Goal: Task Accomplishment & Management: Manage account settings

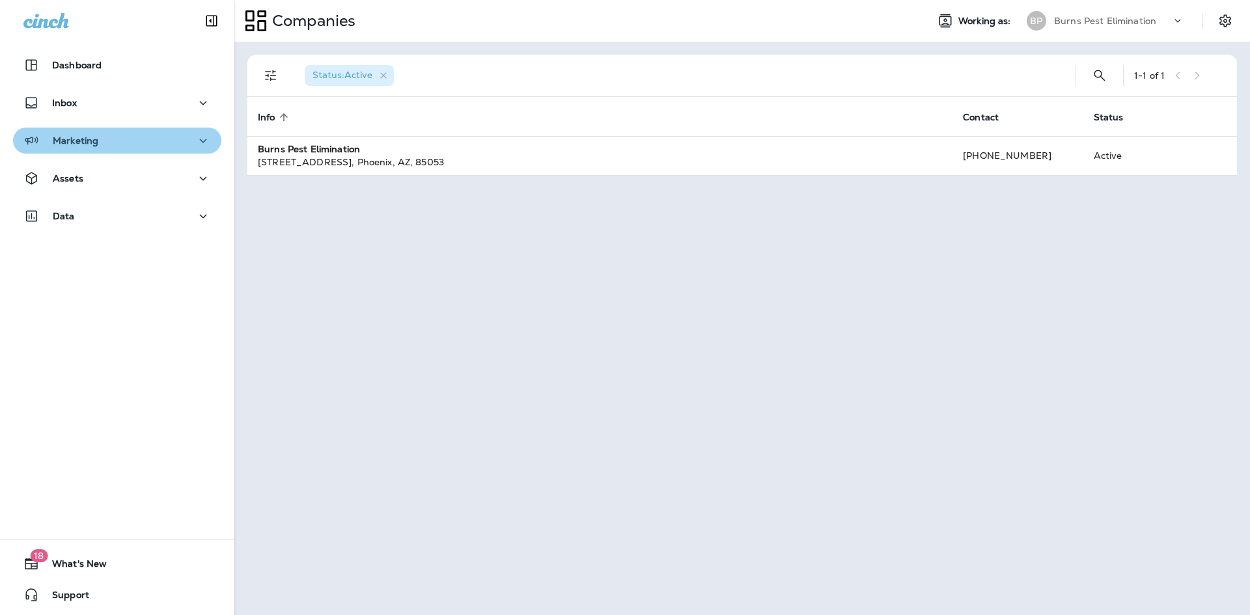
click at [163, 137] on div "Marketing" at bounding box center [116, 141] width 187 height 16
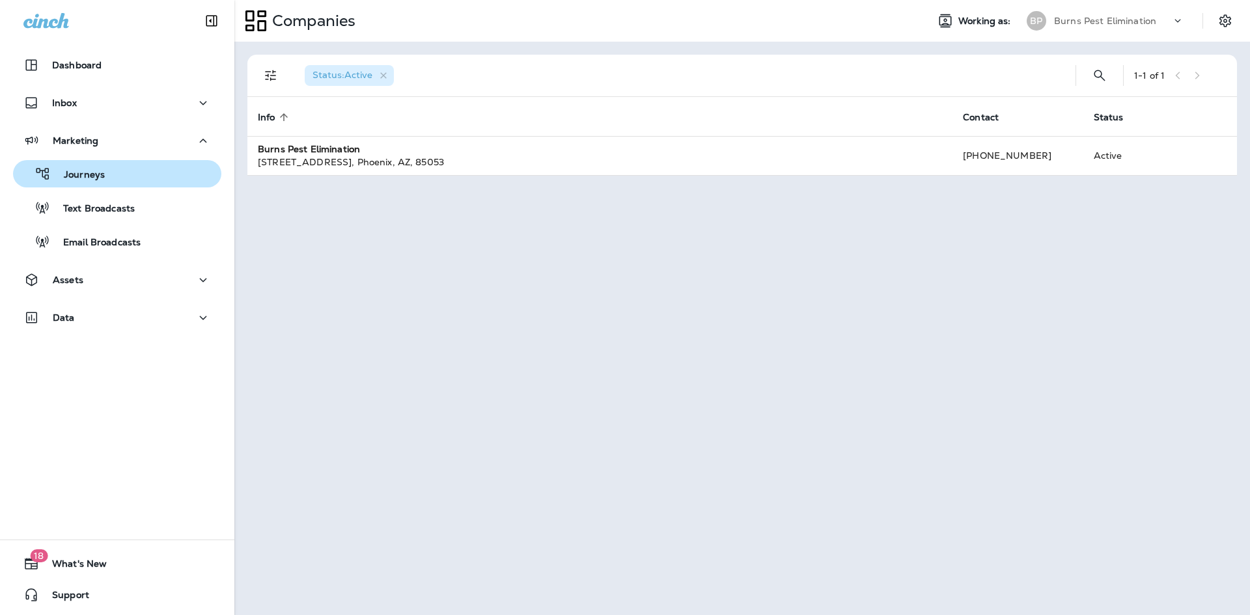
click at [150, 170] on div "Journeys" at bounding box center [117, 174] width 198 height 20
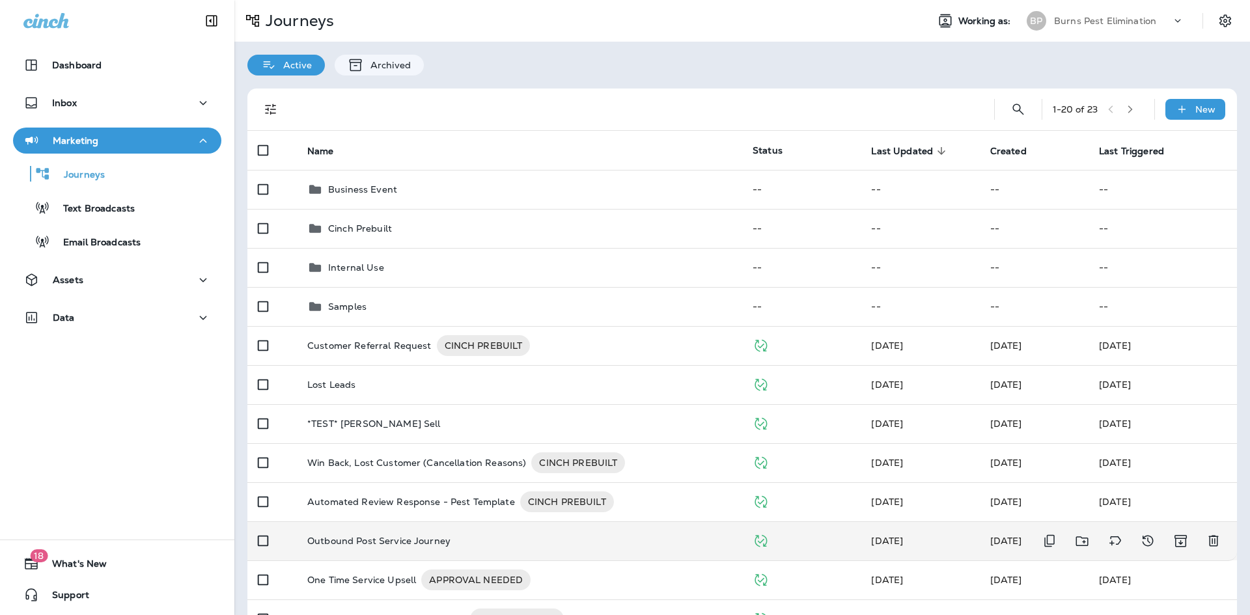
click at [447, 545] on div "Outbound Post Service Journey" at bounding box center [519, 541] width 424 height 10
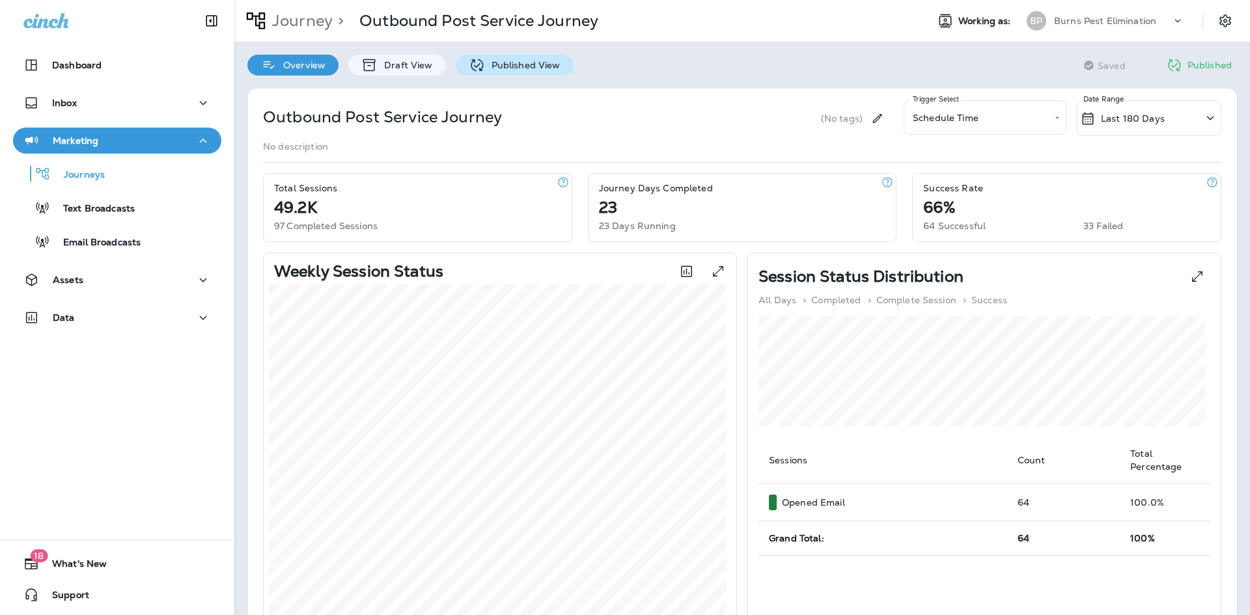
click at [490, 70] on p "Published View" at bounding box center [523, 65] width 76 height 10
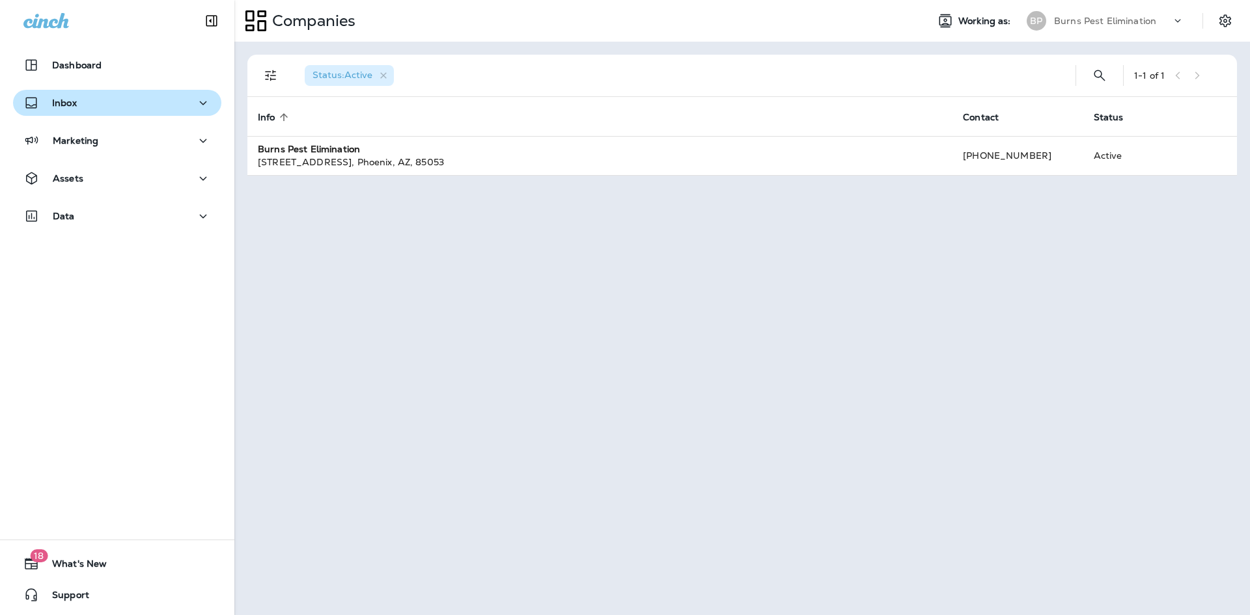
click at [136, 110] on div "Inbox" at bounding box center [116, 103] width 187 height 16
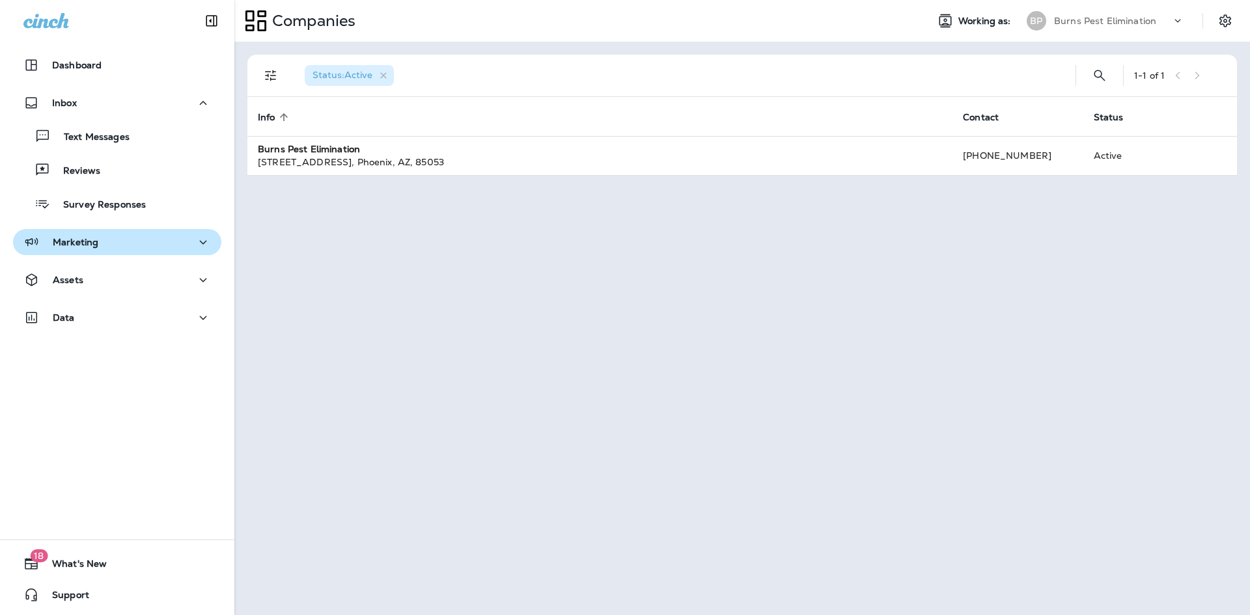
click at [124, 242] on div "Marketing" at bounding box center [116, 242] width 187 height 16
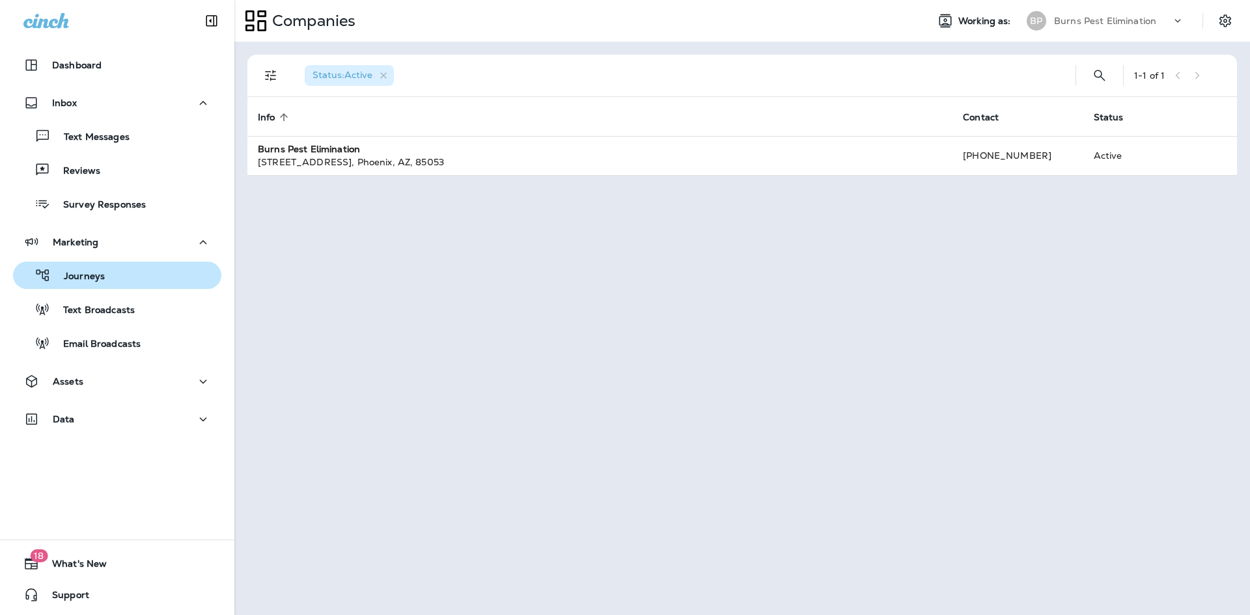
click at [124, 277] on div "Journeys" at bounding box center [117, 276] width 198 height 20
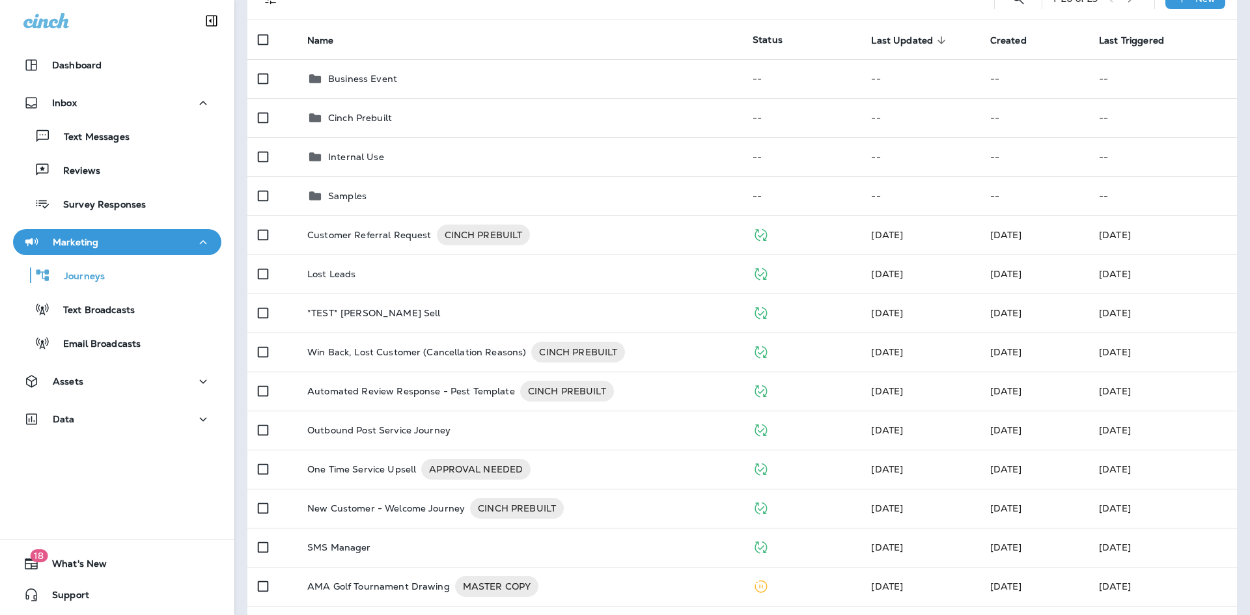
scroll to position [130, 0]
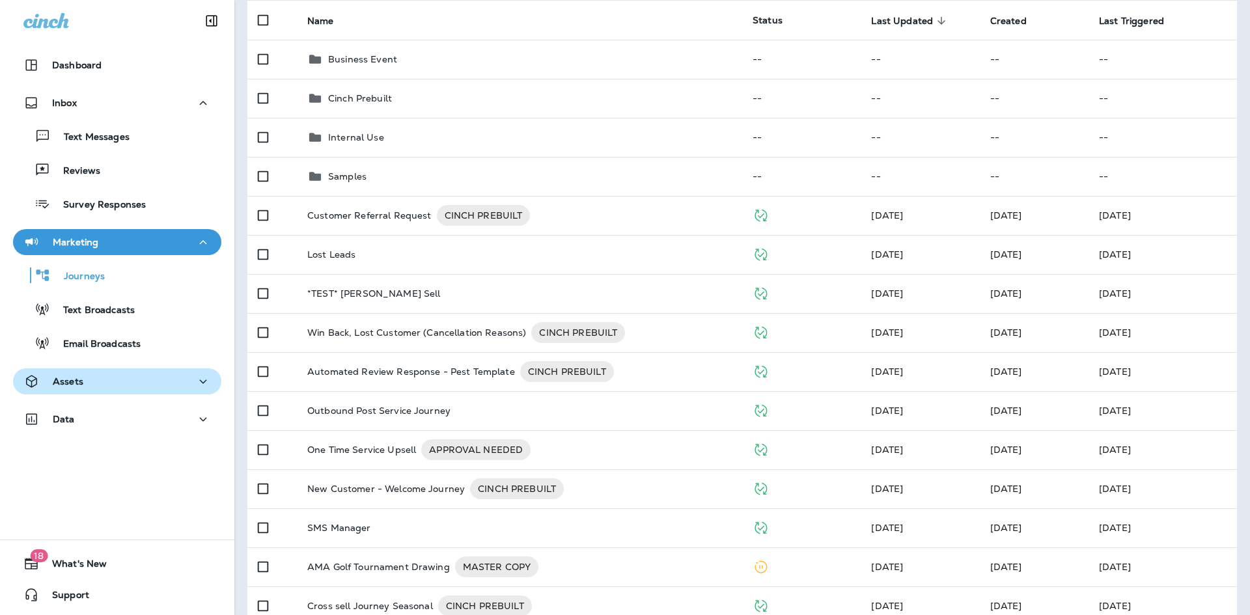
click at [174, 389] on div "Assets" at bounding box center [116, 382] width 187 height 16
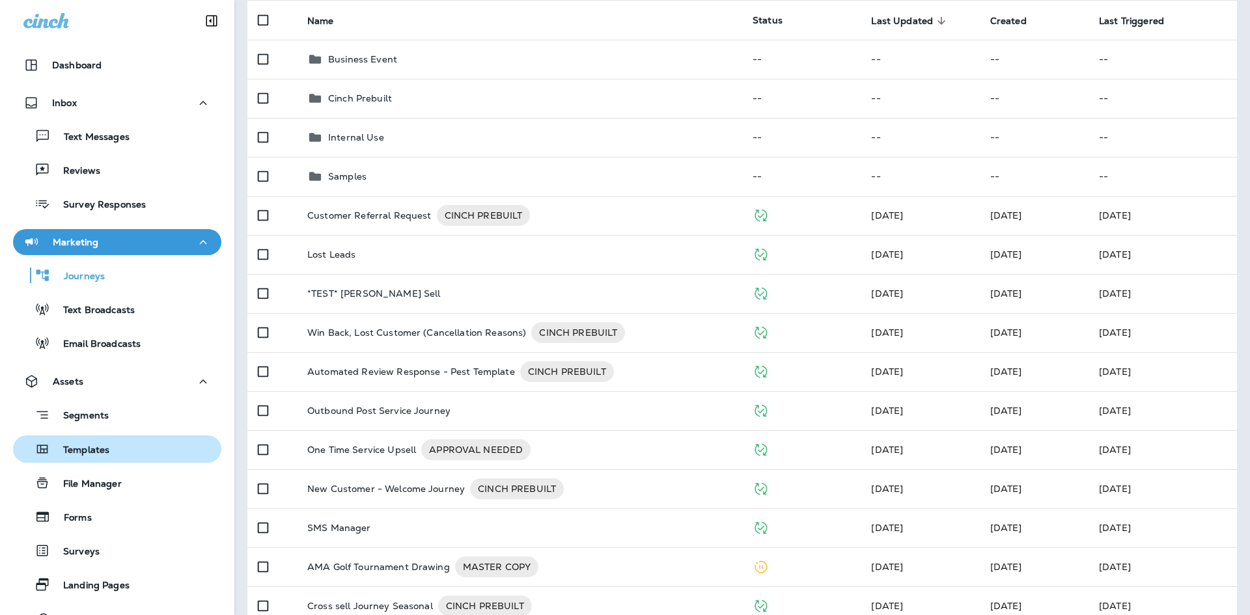
click at [126, 449] on div "Templates" at bounding box center [117, 449] width 198 height 20
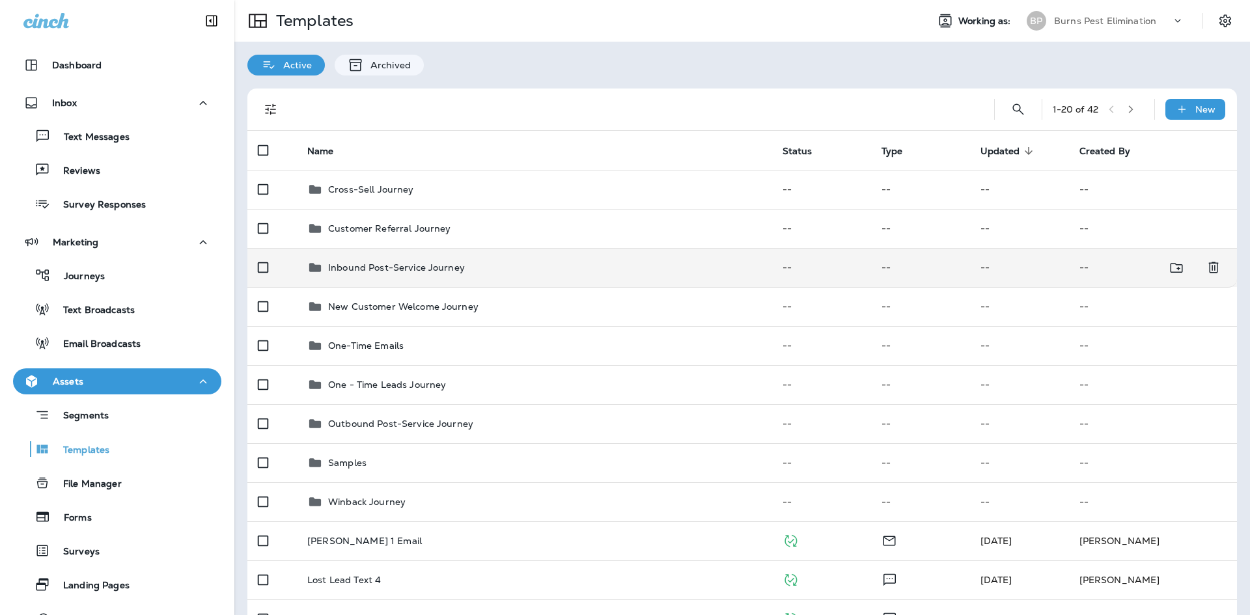
click at [415, 271] on p "Inbound Post-Service Journey" at bounding box center [396, 267] width 137 height 10
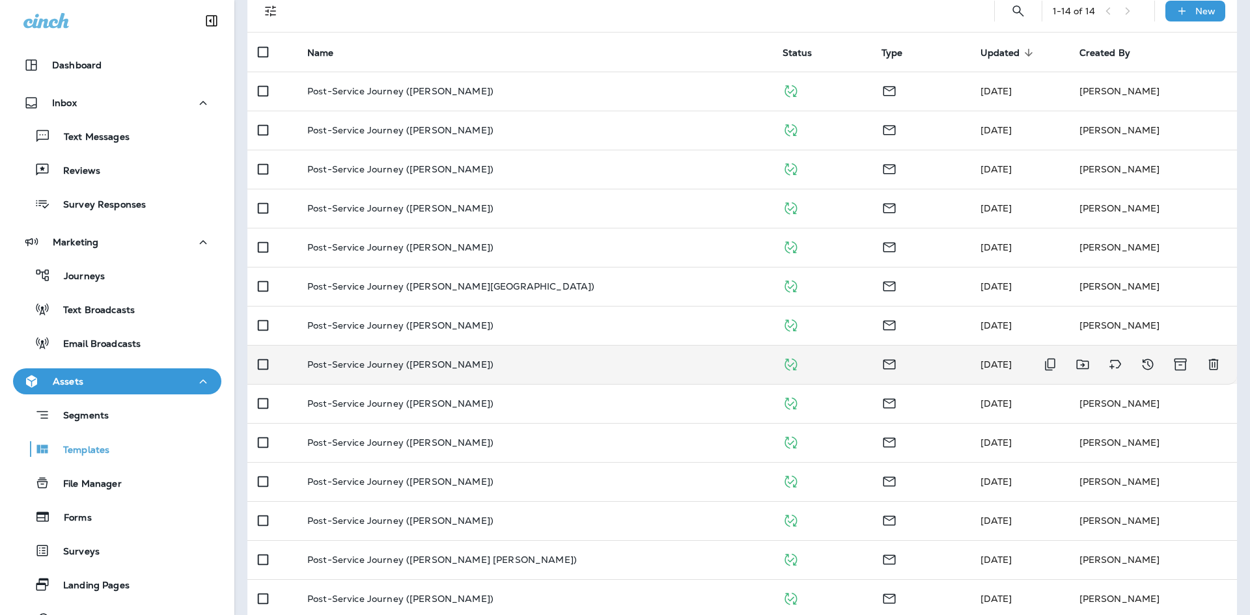
scroll to position [115, 0]
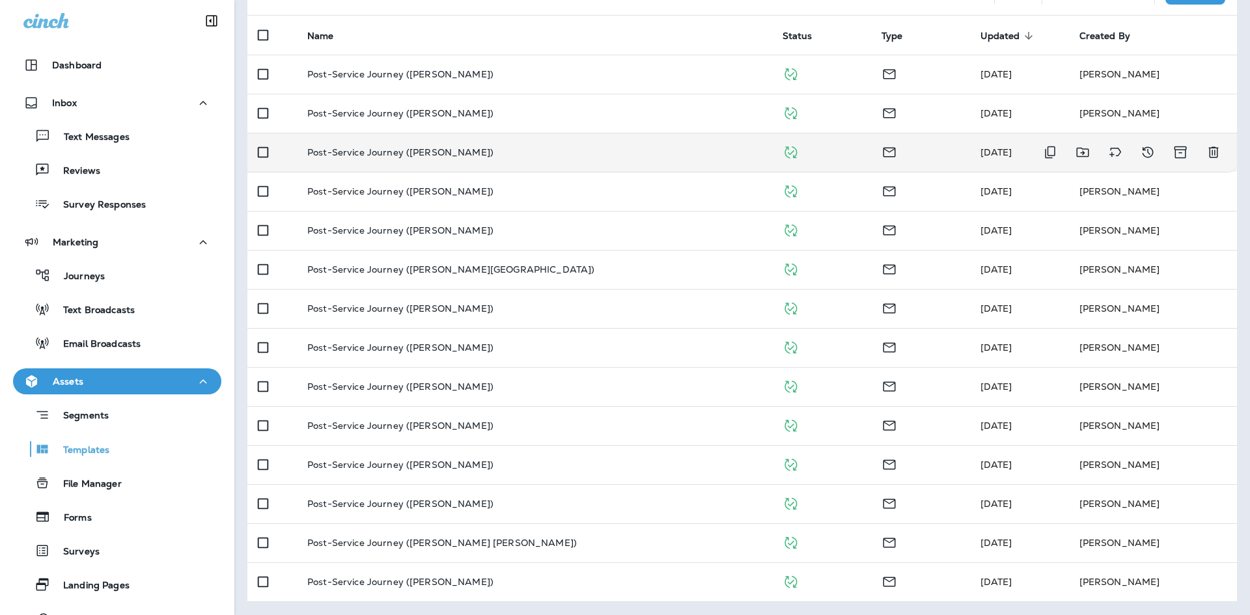
click at [478, 162] on td "Post-Service Journey (Taylor Adams)" at bounding box center [534, 152] width 475 height 39
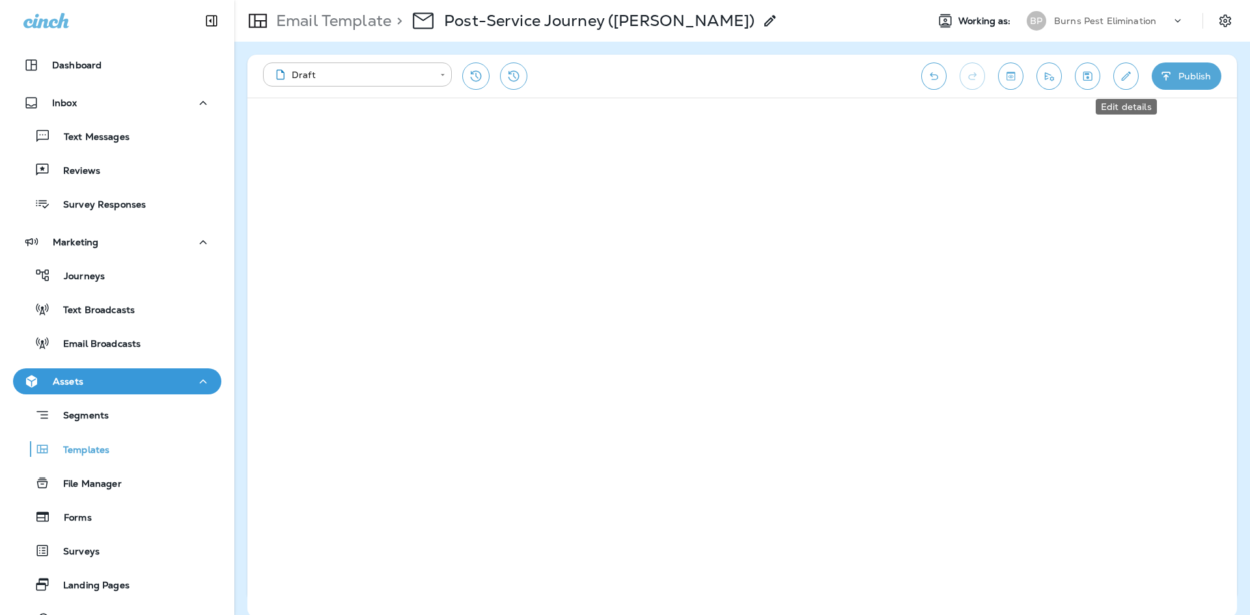
click at [1118, 83] on button "Edit details" at bounding box center [1125, 75] width 25 height 27
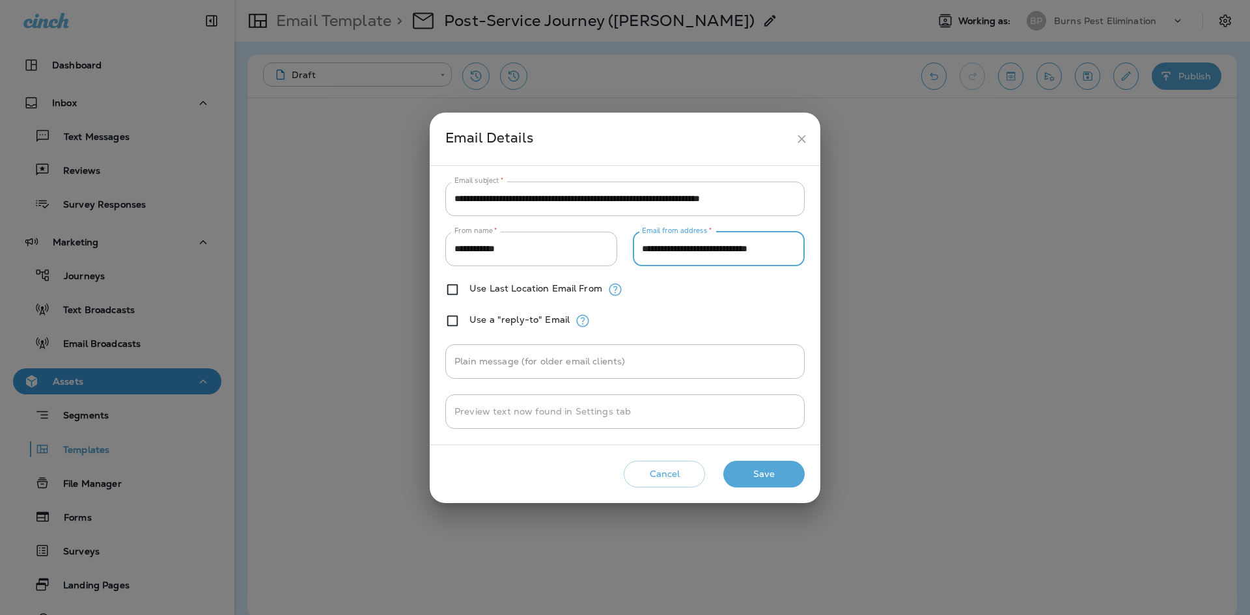
click at [731, 256] on input "**********" at bounding box center [719, 249] width 172 height 35
click at [798, 136] on icon "close" at bounding box center [802, 139] width 14 height 14
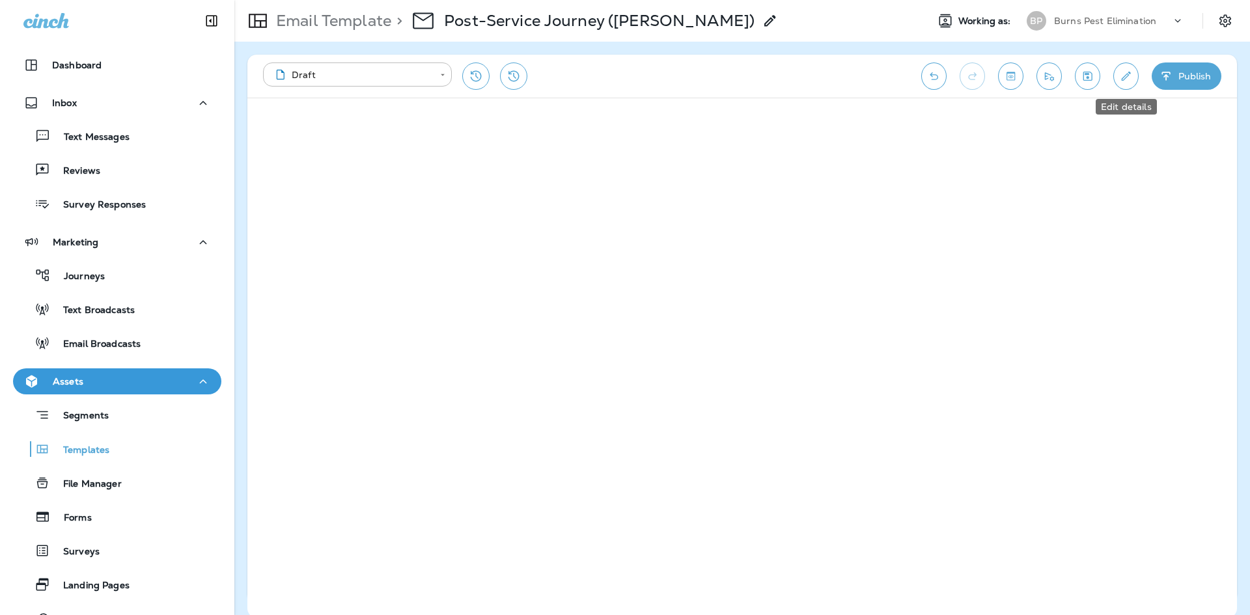
click at [1125, 80] on icon "Edit details" at bounding box center [1126, 76] width 14 height 13
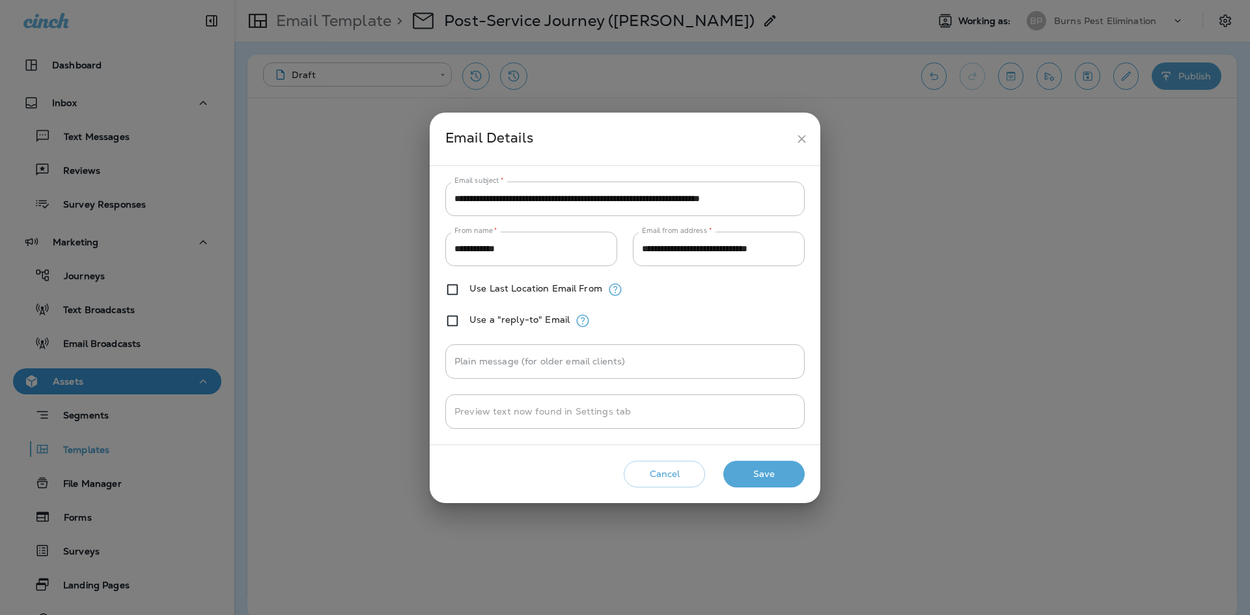
click at [775, 473] on button "Save" at bounding box center [763, 474] width 81 height 27
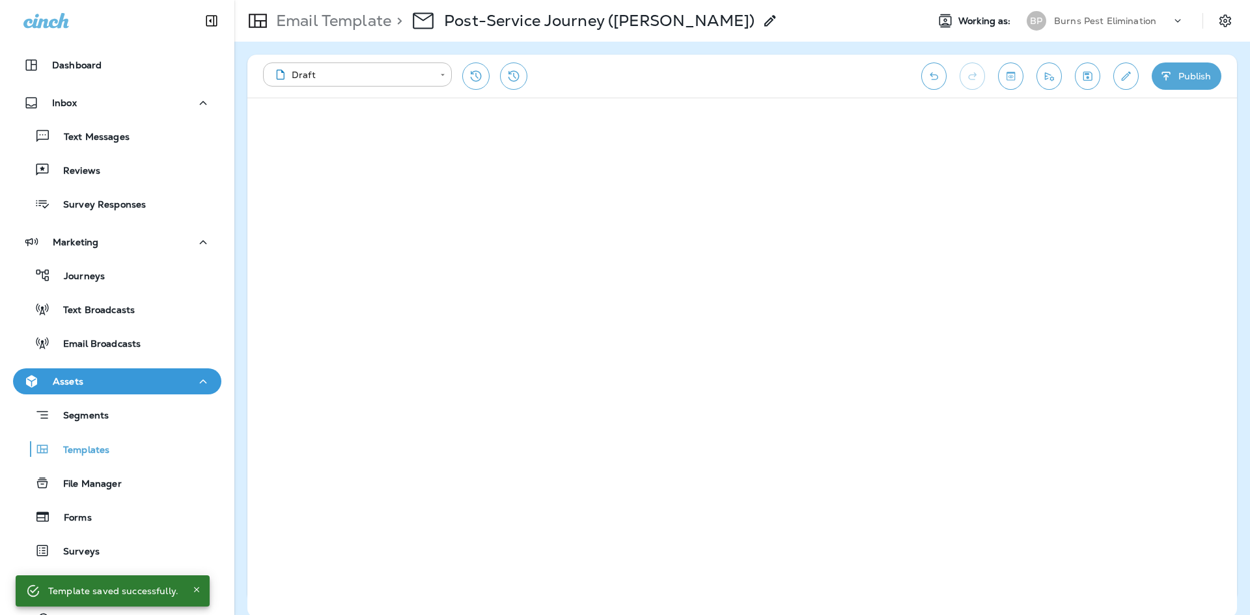
click at [1208, 79] on button "Publish" at bounding box center [1187, 75] width 70 height 27
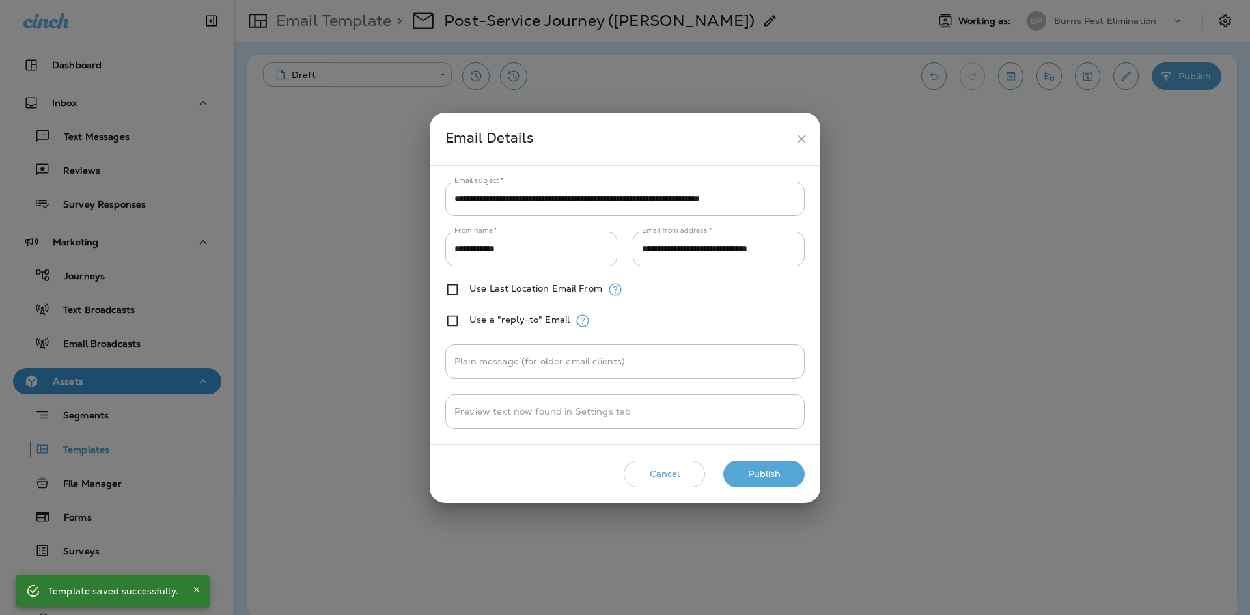
click at [783, 475] on button "Publish" at bounding box center [763, 474] width 81 height 27
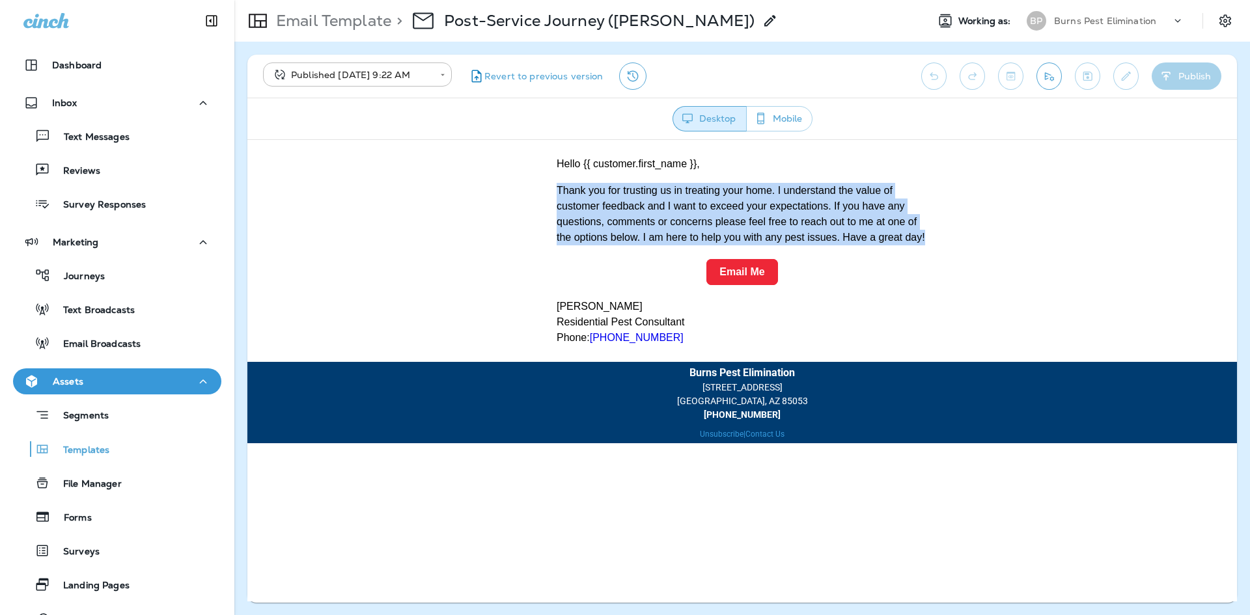
drag, startPoint x: 558, startPoint y: 189, endPoint x: 933, endPoint y: 239, distance: 378.2
click at [933, 239] on td "Hello {{ customer.first_name }}, Thank you for trusting us in treating your hom…" at bounding box center [742, 200] width 391 height 109
copy span "Thank you for trusting us in treating your home. I understand the value of cust…"
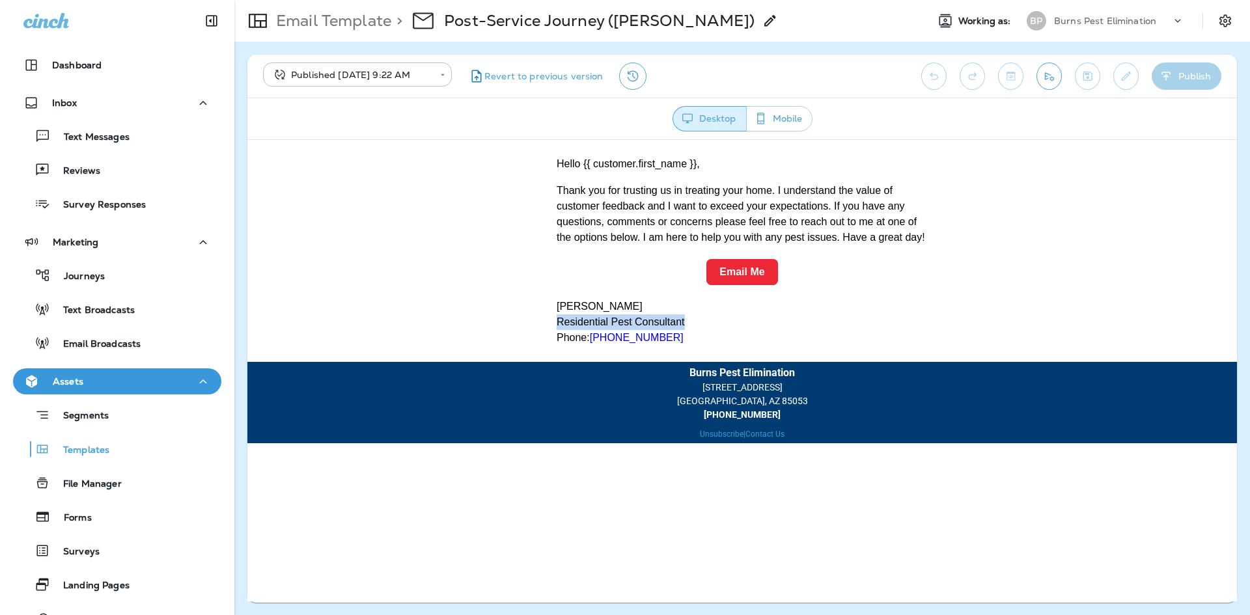
drag, startPoint x: 695, startPoint y: 324, endPoint x: 555, endPoint y: 321, distance: 139.3
click at [555, 321] on td "Taylor Adams Residential Pest Consultant Phone: 602-971-4782" at bounding box center [742, 321] width 391 height 66
copy span "Residential Pest Consultant"
click at [354, 23] on p "Email Template" at bounding box center [331, 21] width 120 height 20
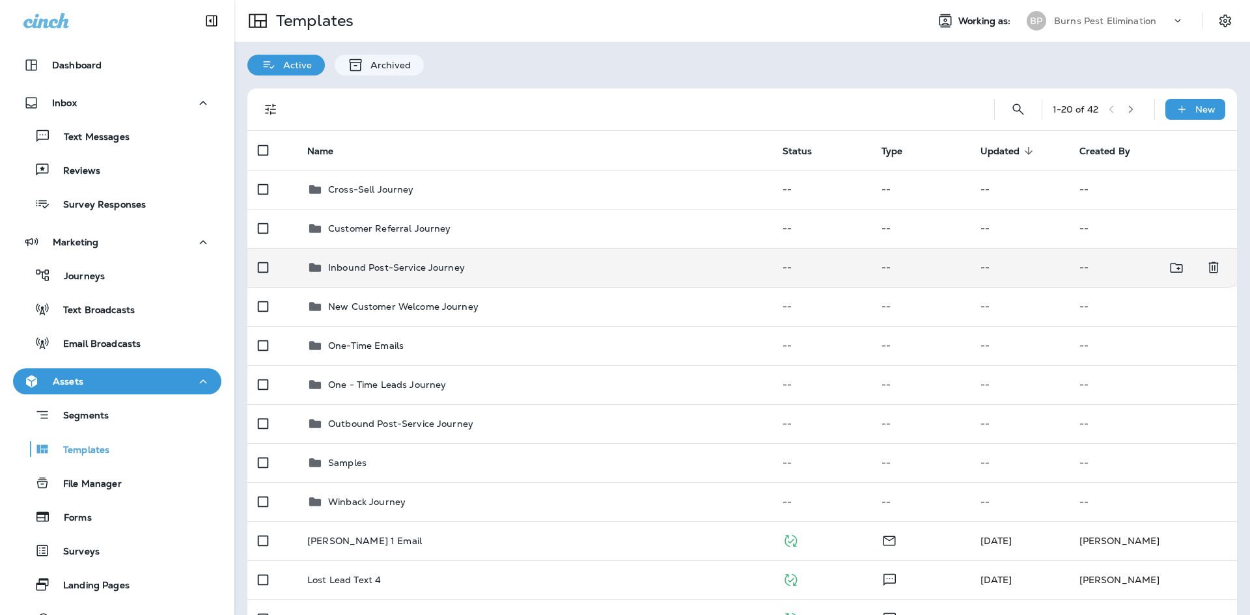
click at [461, 271] on p "Inbound Post-Service Journey" at bounding box center [396, 267] width 137 height 10
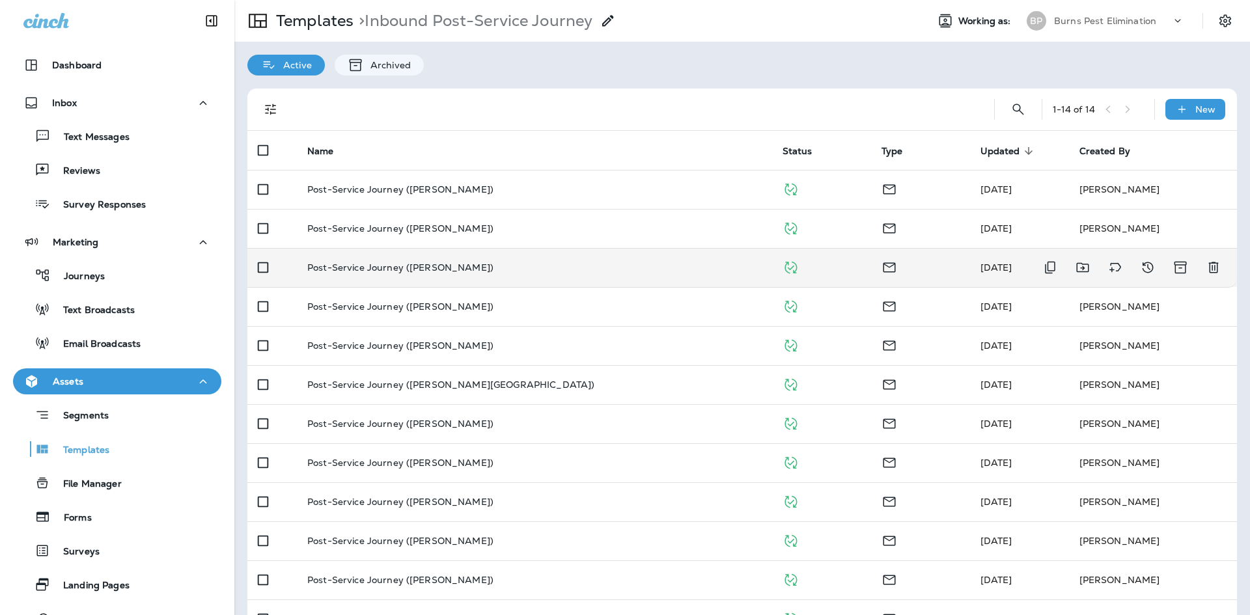
click at [486, 262] on td "Post-Service Journey (Taylor Adams)" at bounding box center [534, 267] width 475 height 39
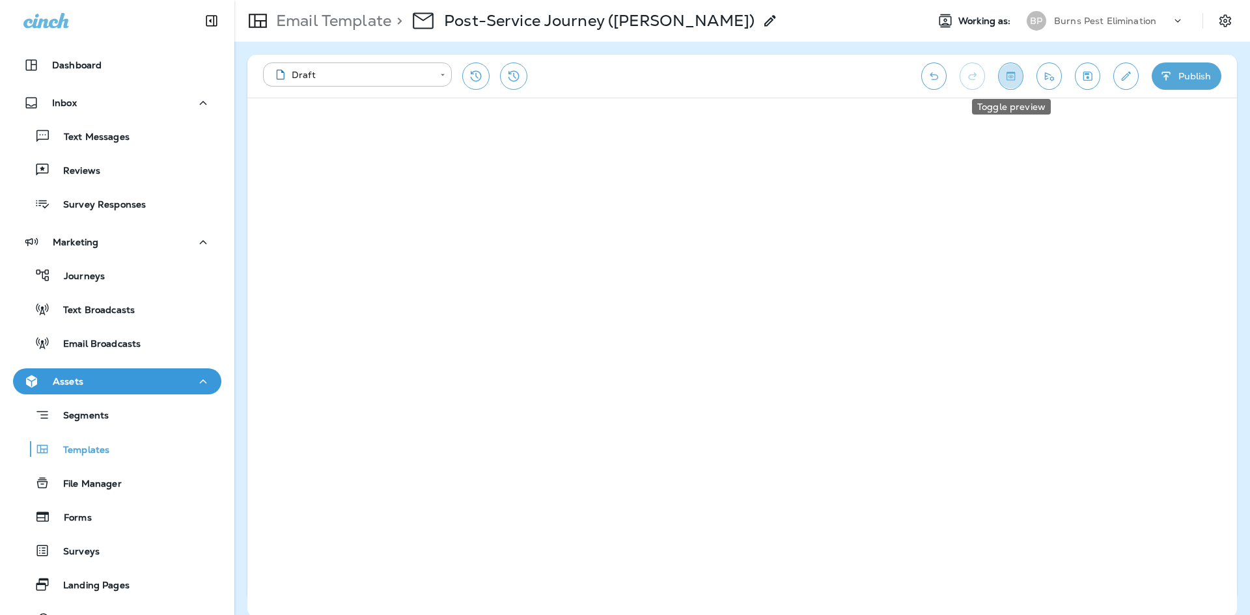
click at [1014, 72] on icon "Toggle preview" at bounding box center [1010, 76] width 8 height 8
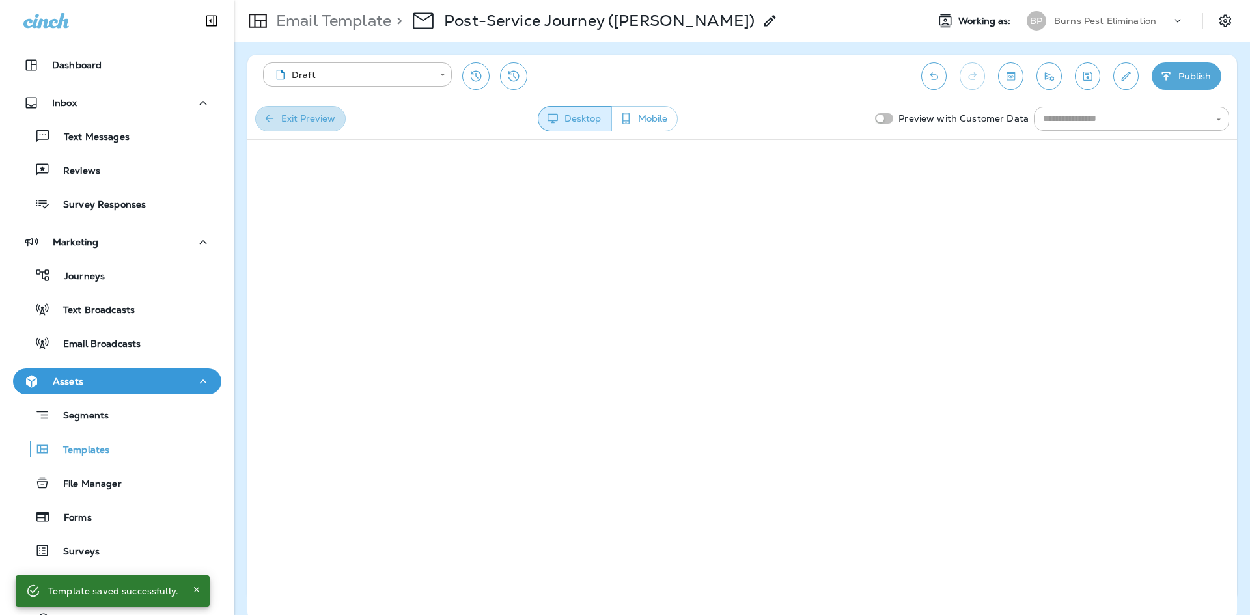
click at [325, 115] on button "Exit Preview" at bounding box center [300, 118] width 90 height 25
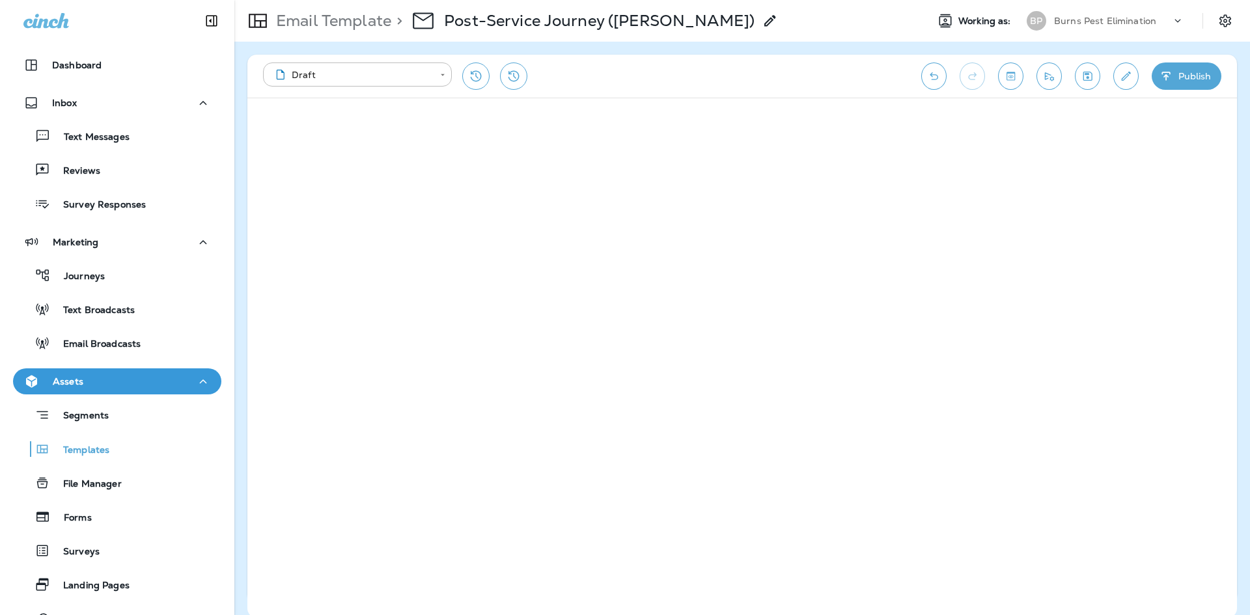
click at [1012, 70] on icon "Toggle preview" at bounding box center [1011, 76] width 14 height 13
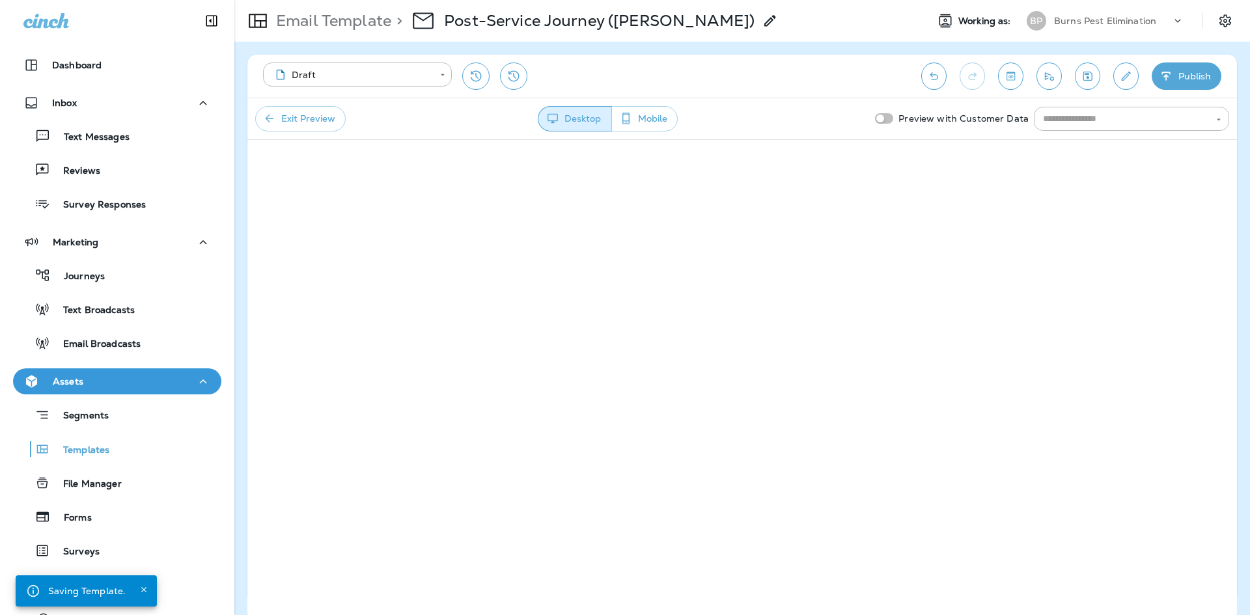
click at [629, 118] on icon "button" at bounding box center [626, 118] width 14 height 13
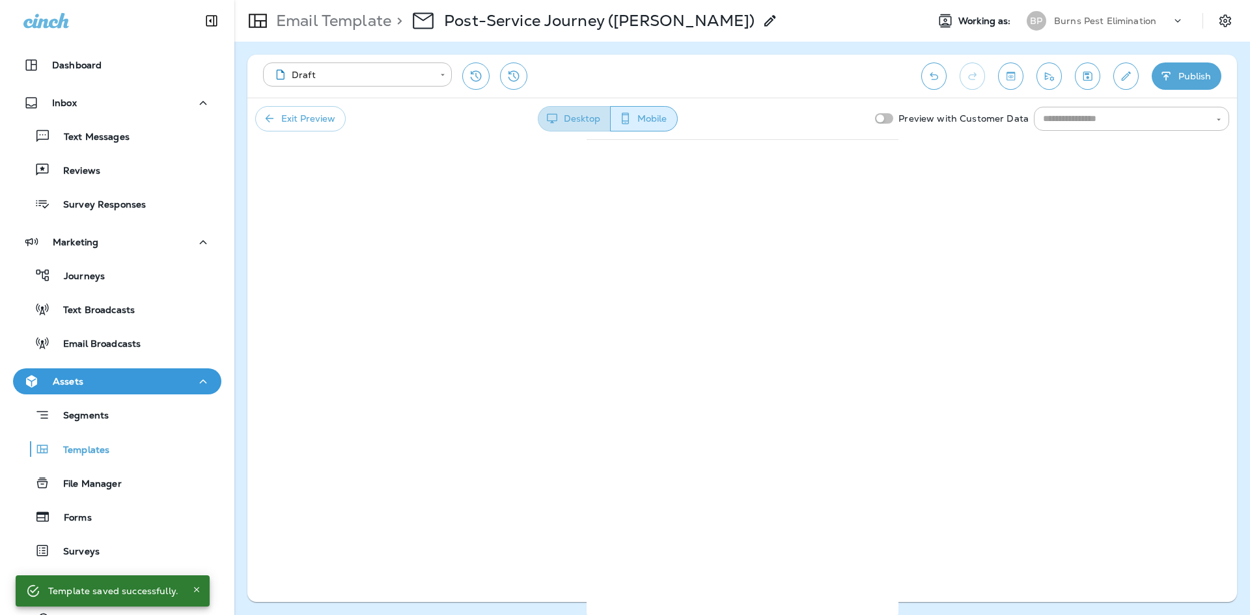
click at [593, 117] on button "Desktop" at bounding box center [574, 118] width 73 height 25
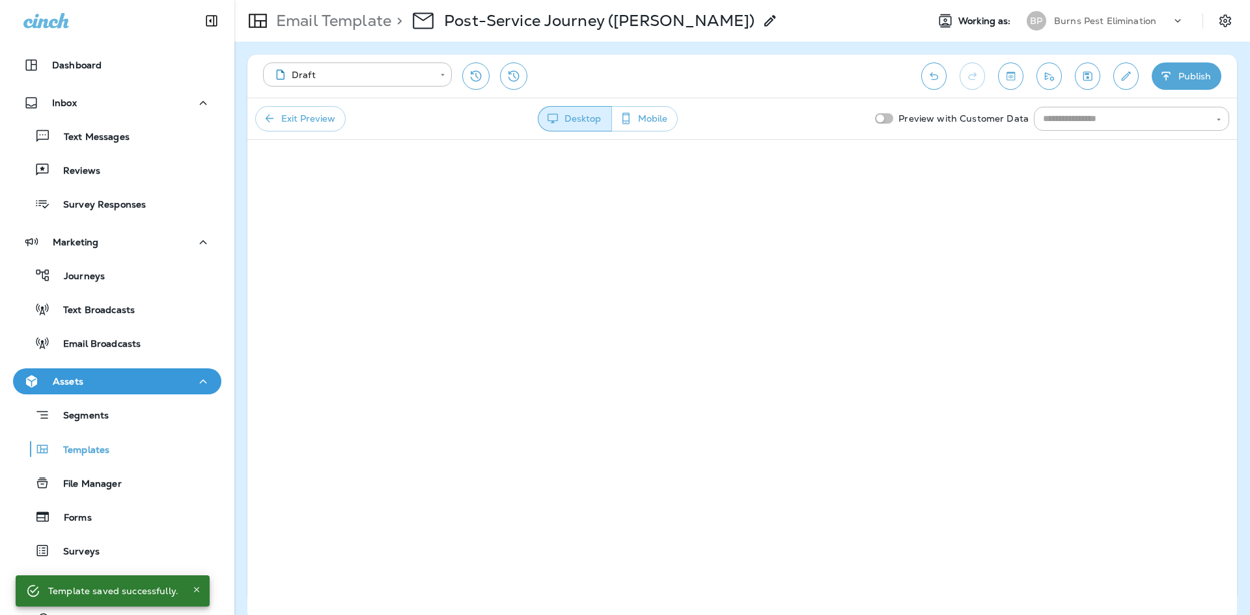
click at [327, 124] on button "Exit Preview" at bounding box center [300, 118] width 90 height 25
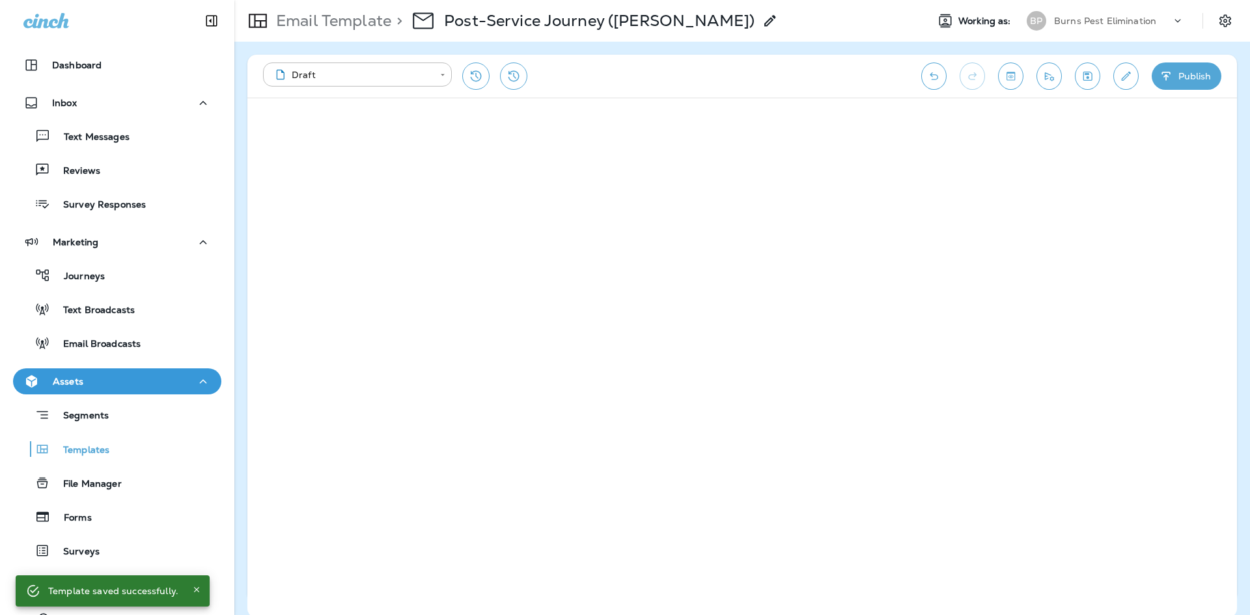
click at [590, 61] on div "**********" at bounding box center [742, 76] width 990 height 43
click at [105, 443] on div "Templates" at bounding box center [63, 449] width 91 height 20
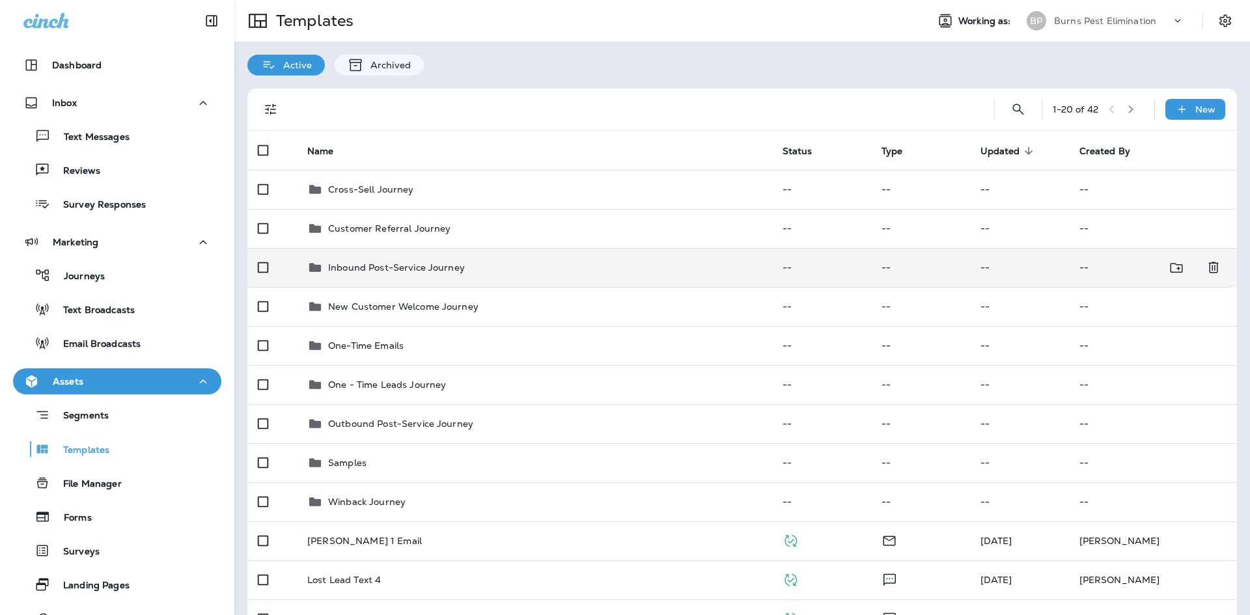
click at [402, 277] on td "Inbound Post-Service Journey" at bounding box center [534, 267] width 475 height 39
